Goal: Check status: Check status

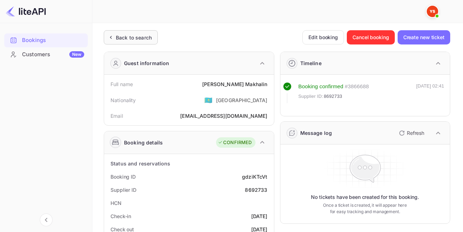
click at [126, 36] on div "Back to search" at bounding box center [134, 37] width 36 height 7
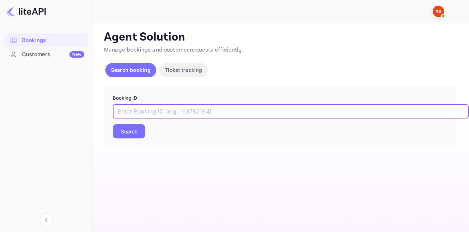
click at [197, 115] on input "text" at bounding box center [291, 111] width 356 height 14
paste input "9207370"
type input "9207370"
click at [113, 124] on button "Search" at bounding box center [129, 131] width 32 height 14
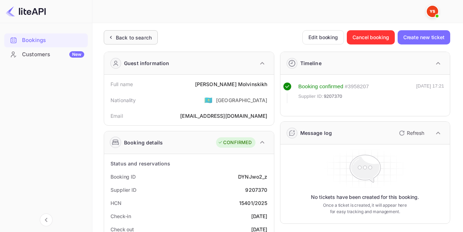
click at [130, 35] on div "Back to search" at bounding box center [134, 37] width 36 height 7
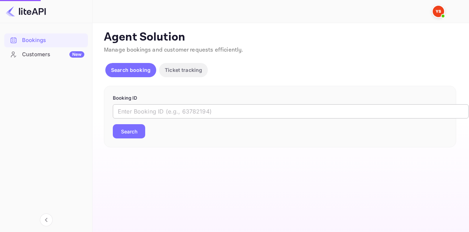
click at [189, 115] on input "text" at bounding box center [291, 111] width 356 height 14
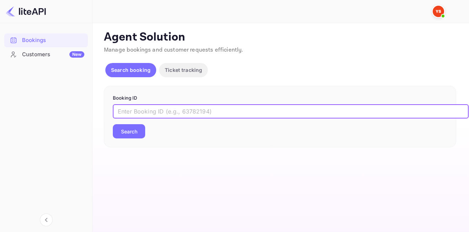
paste input "9014588"
type input "9014588"
click at [133, 136] on button "Search" at bounding box center [129, 131] width 32 height 14
